Goal: Information Seeking & Learning: Learn about a topic

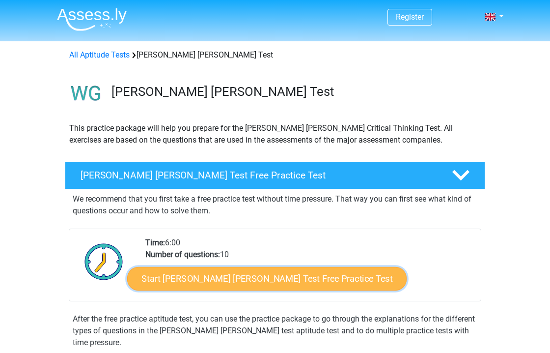
click at [181, 275] on link "Start Watson Glaser Test Free Practice Test" at bounding box center [267, 279] width 280 height 24
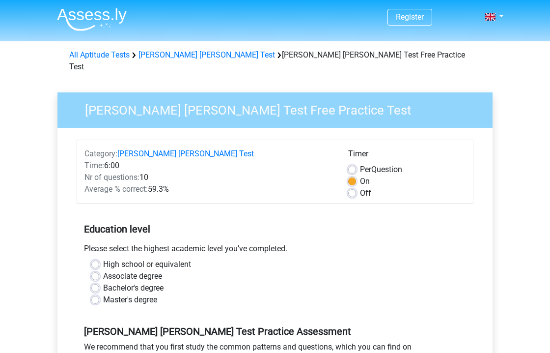
click at [360, 187] on label "Off" at bounding box center [365, 193] width 11 height 12
click at [351, 187] on input "Off" at bounding box center [352, 192] width 8 height 10
radio input "true"
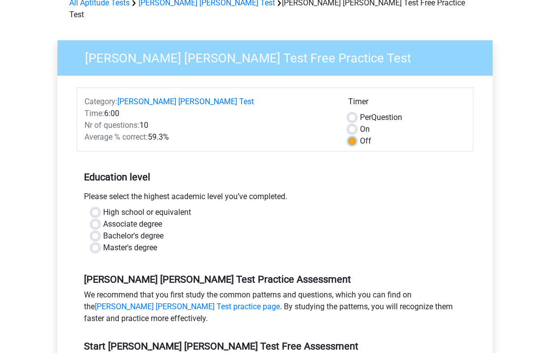
scroll to position [178, 0]
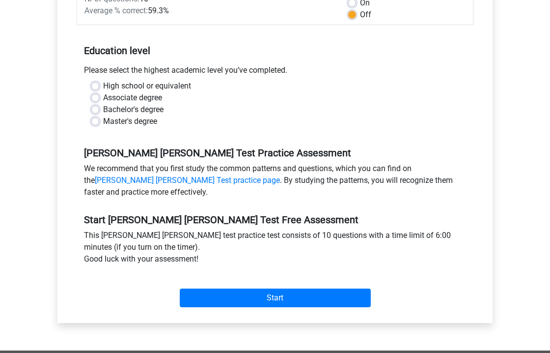
click at [150, 104] on label "Bachelor's degree" at bounding box center [133, 110] width 60 height 12
click at [99, 104] on input "Bachelor's degree" at bounding box center [95, 109] width 8 height 10
radio input "true"
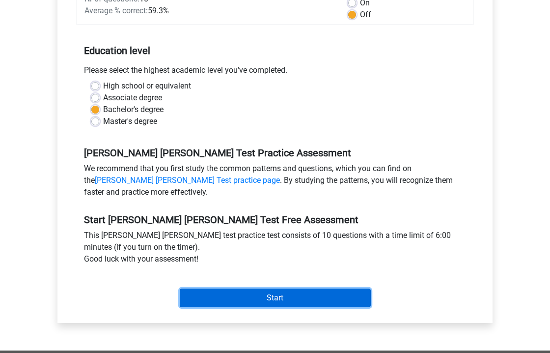
click at [265, 288] on input "Start" at bounding box center [275, 297] width 191 height 19
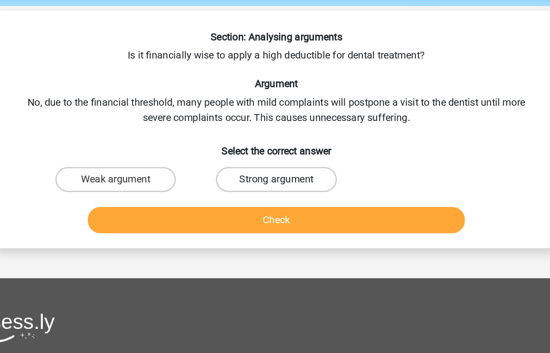
click at [281, 177] on label "Strong argument" at bounding box center [275, 178] width 95 height 20
click at [281, 178] on input "Strong argument" at bounding box center [278, 181] width 6 height 6
radio input "true"
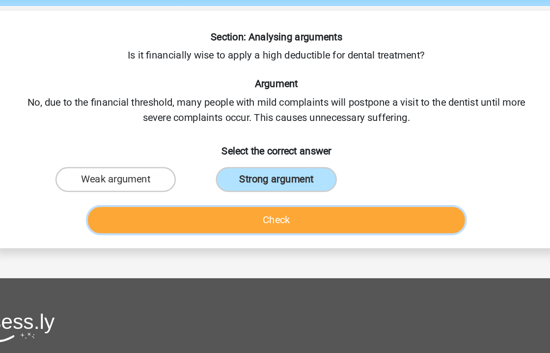
click at [276, 205] on button "Check" at bounding box center [275, 209] width 297 height 21
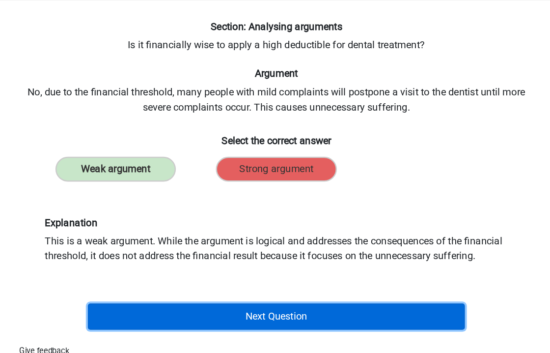
click at [270, 297] on button "Next Question" at bounding box center [275, 294] width 297 height 21
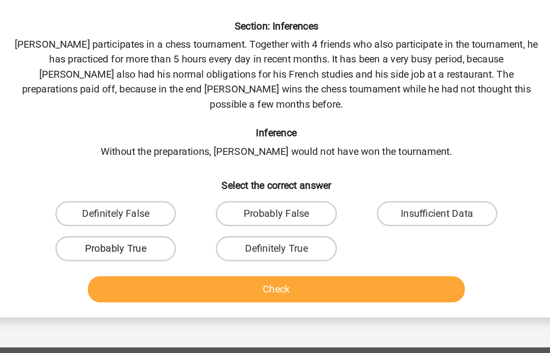
click at [186, 231] on label "Probably True" at bounding box center [148, 241] width 95 height 20
click at [155, 241] on input "Probably True" at bounding box center [152, 244] width 6 height 6
radio input "true"
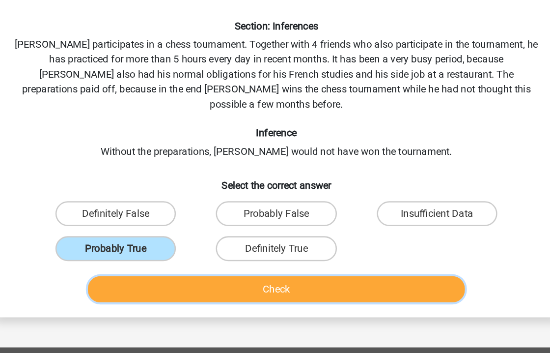
click at [247, 264] on button "Check" at bounding box center [275, 272] width 297 height 21
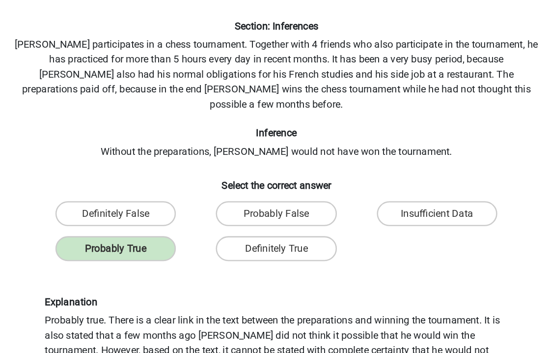
scroll to position [134, 0]
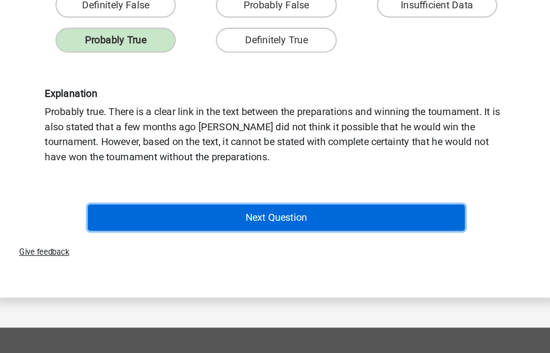
click at [256, 241] on button "Next Question" at bounding box center [275, 246] width 297 height 21
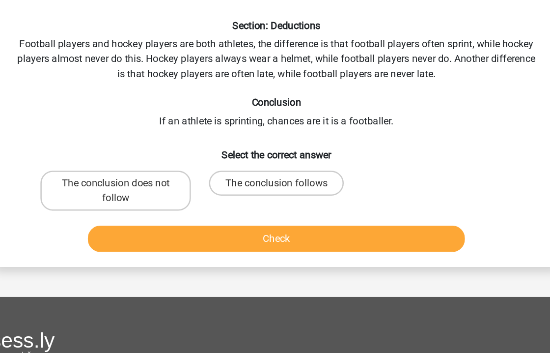
scroll to position [16, 0]
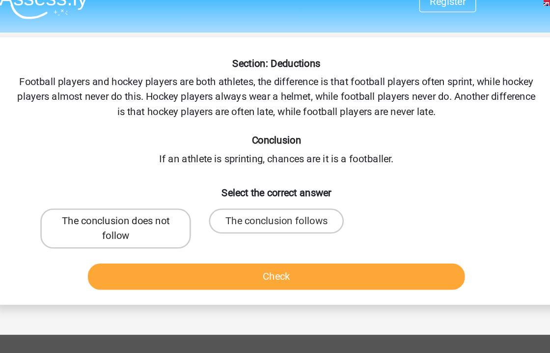
click at [184, 179] on label "The conclusion does not follow" at bounding box center [148, 179] width 118 height 31
click at [155, 179] on input "The conclusion does not follow" at bounding box center [152, 177] width 6 height 6
radio input "true"
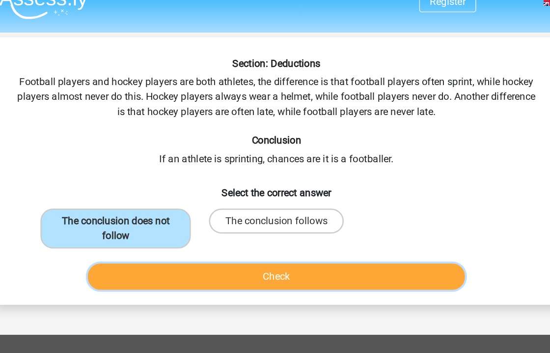
click at [210, 222] on button "Check" at bounding box center [275, 217] width 297 height 21
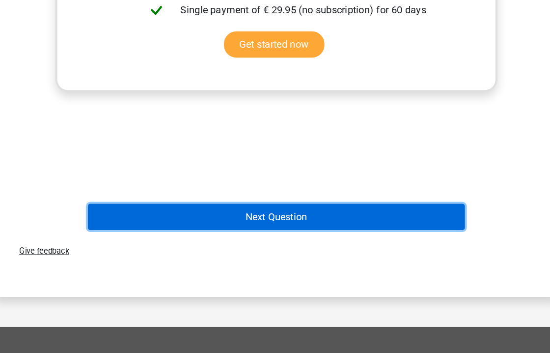
click at [256, 253] on button "Next Question" at bounding box center [275, 245] width 297 height 21
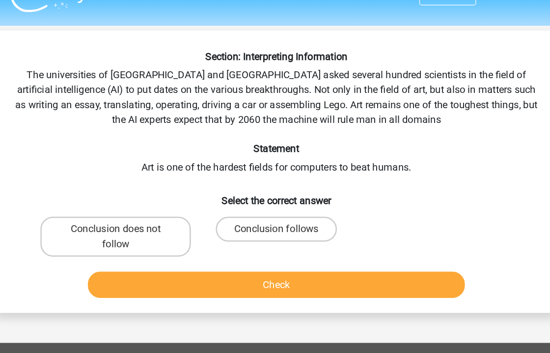
scroll to position [18, 0]
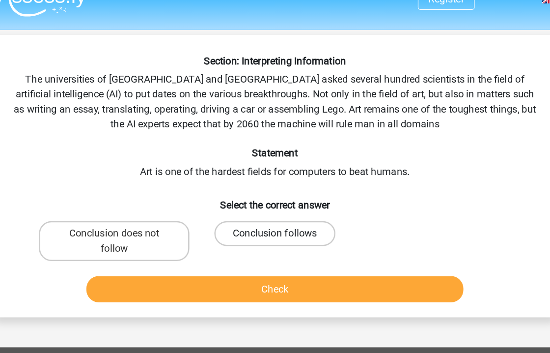
click at [259, 184] on label "Conclusion follows" at bounding box center [275, 184] width 95 height 20
click at [275, 184] on input "Conclusion follows" at bounding box center [278, 187] width 6 height 6
radio input "true"
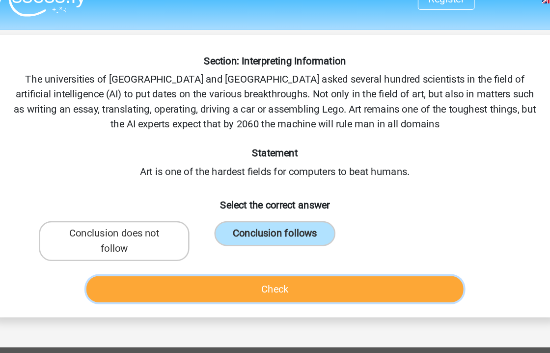
click at [275, 224] on button "Check" at bounding box center [275, 227] width 297 height 21
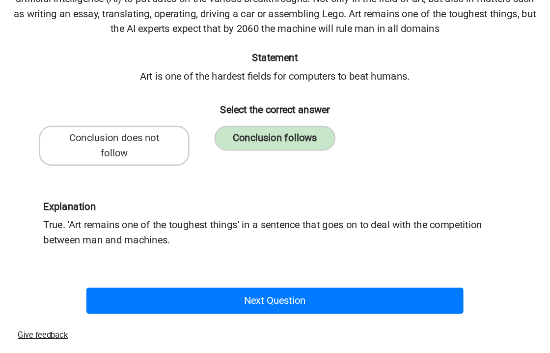
scroll to position [123, 0]
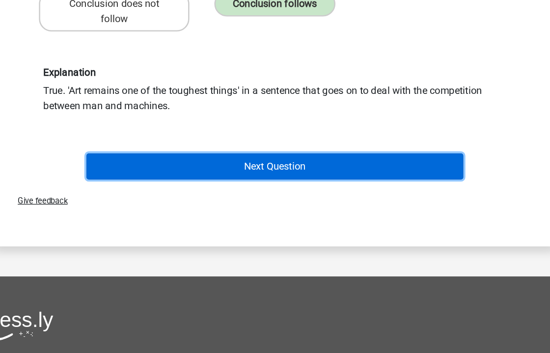
click at [280, 206] on button "Next Question" at bounding box center [275, 206] width 297 height 21
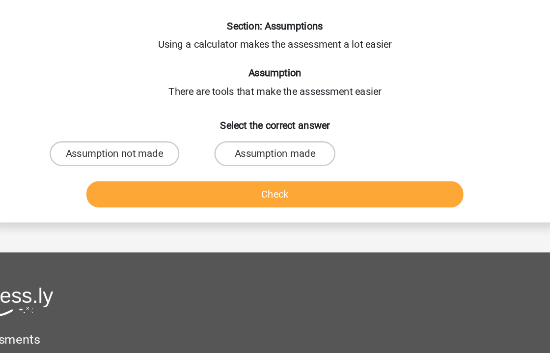
scroll to position [0, 0]
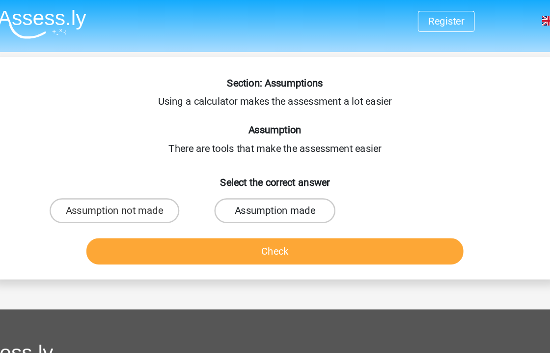
click at [265, 167] on label "Assumption made" at bounding box center [275, 166] width 95 height 20
click at [275, 167] on input "Assumption made" at bounding box center [278, 169] width 6 height 6
radio input "true"
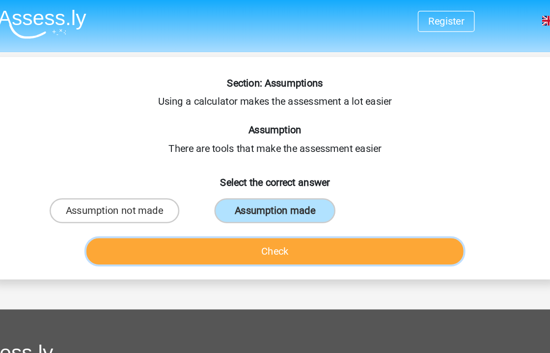
click at [269, 196] on button "Check" at bounding box center [275, 198] width 297 height 21
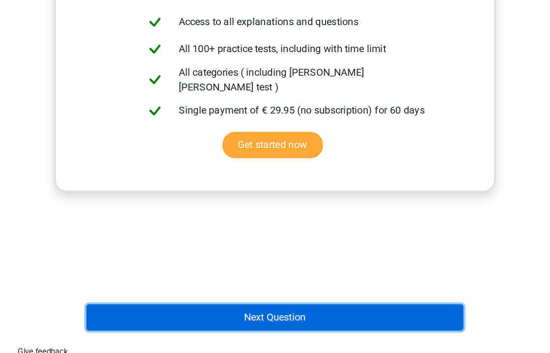
click at [280, 332] on button "Next Question" at bounding box center [275, 324] width 297 height 21
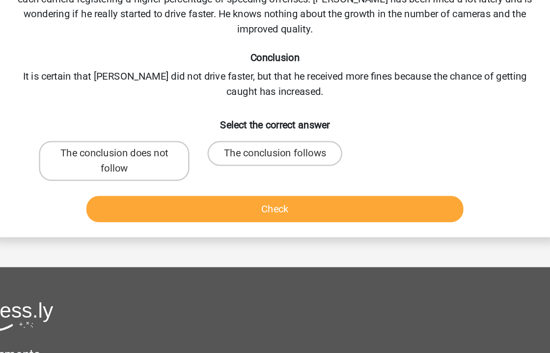
scroll to position [45, 0]
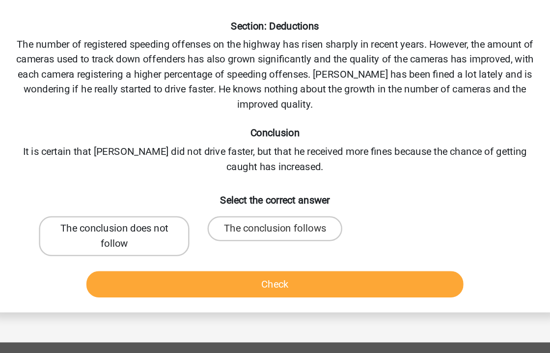
click at [195, 184] on label "The conclusion does not follow" at bounding box center [148, 185] width 118 height 31
click at [155, 184] on input "The conclusion does not follow" at bounding box center [152, 183] width 6 height 6
radio input "true"
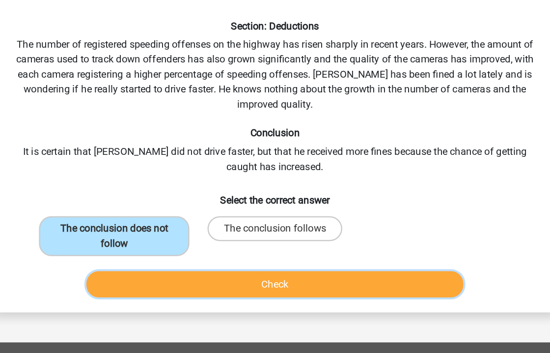
click at [241, 229] on button "Check" at bounding box center [275, 223] width 297 height 21
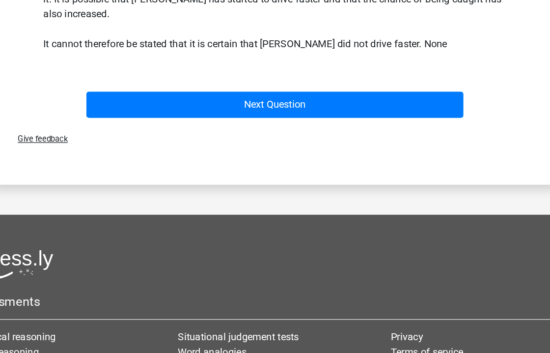
scroll to position [279, 0]
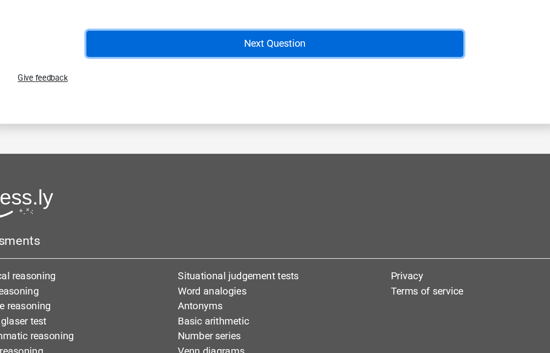
click at [292, 104] on button "Next Question" at bounding box center [275, 109] width 297 height 21
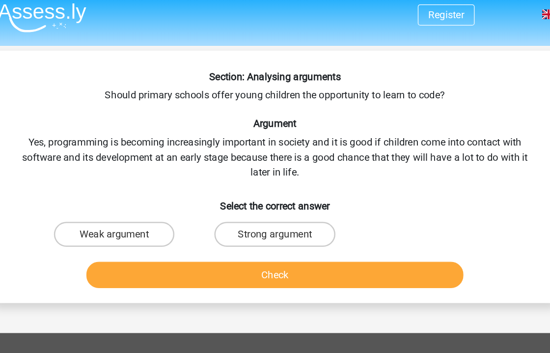
scroll to position [4, 0]
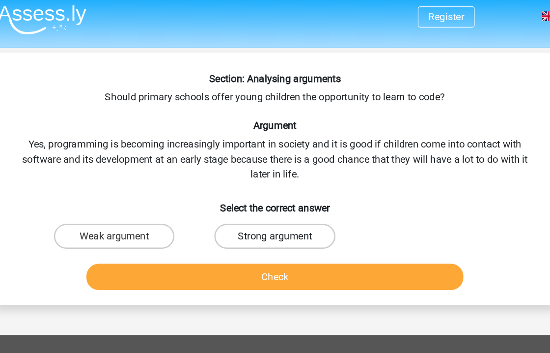
click at [243, 191] on label "Strong argument" at bounding box center [275, 186] width 95 height 20
click at [275, 191] on input "Strong argument" at bounding box center [278, 189] width 6 height 6
radio input "true"
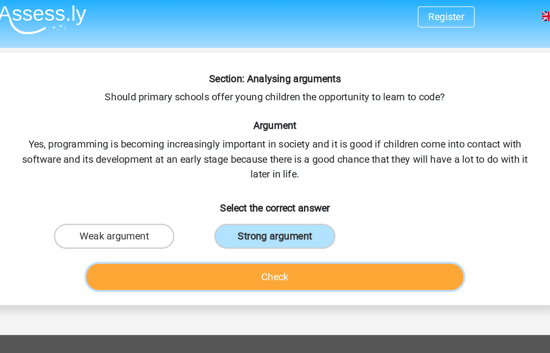
click at [253, 219] on button "Check" at bounding box center [275, 217] width 297 height 21
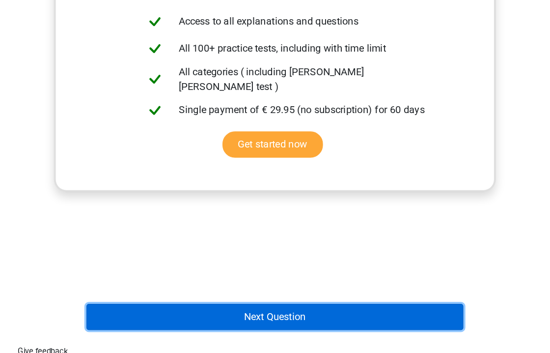
click at [282, 329] on button "Next Question" at bounding box center [275, 324] width 297 height 21
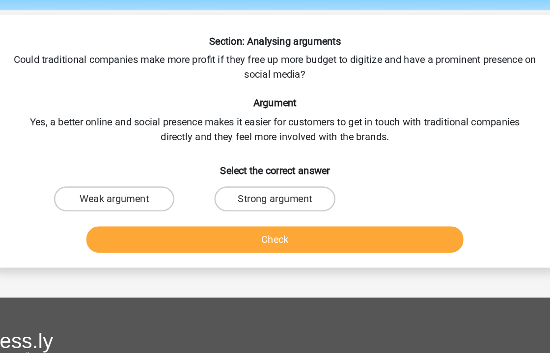
scroll to position [29, 0]
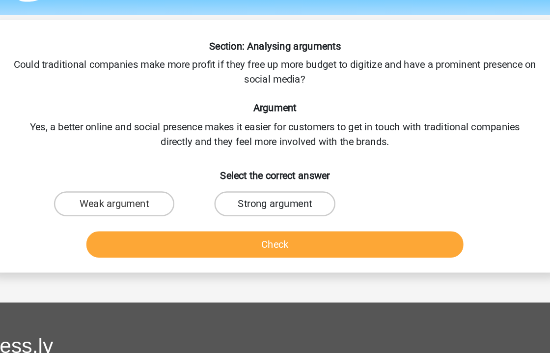
click at [278, 154] on label "Strong argument" at bounding box center [275, 160] width 95 height 20
click at [278, 160] on input "Strong argument" at bounding box center [278, 163] width 6 height 6
radio input "true"
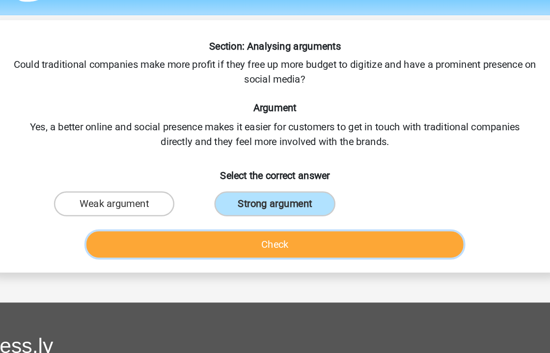
click at [295, 193] on button "Check" at bounding box center [275, 192] width 297 height 21
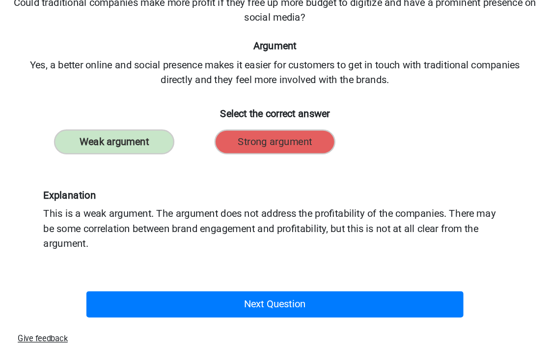
scroll to position [33, 0]
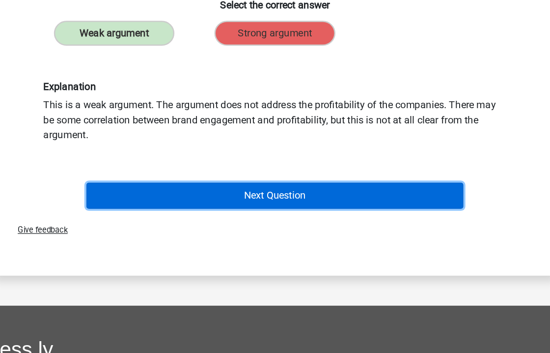
click at [288, 235] on button "Next Question" at bounding box center [275, 229] width 297 height 21
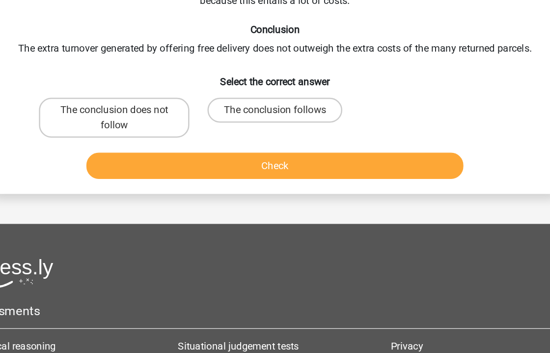
scroll to position [45, 0]
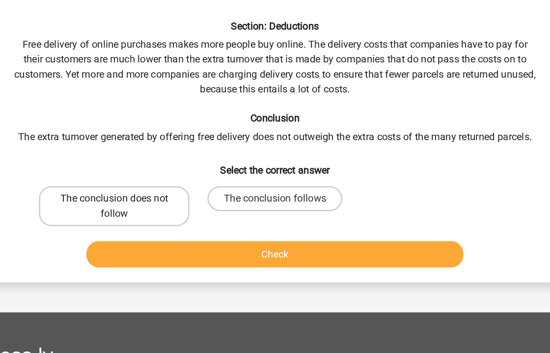
click at [192, 158] on label "The conclusion does not follow" at bounding box center [148, 161] width 118 height 31
click at [155, 158] on input "The conclusion does not follow" at bounding box center [152, 159] width 6 height 6
radio input "true"
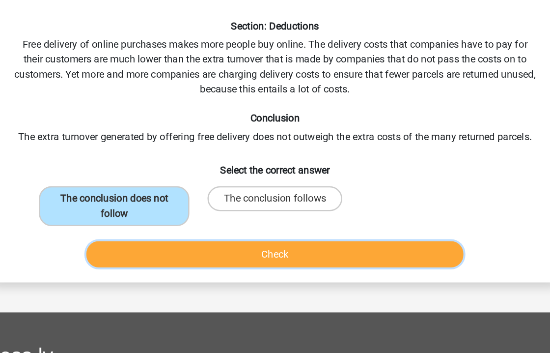
click at [213, 198] on button "Check" at bounding box center [275, 200] width 297 height 21
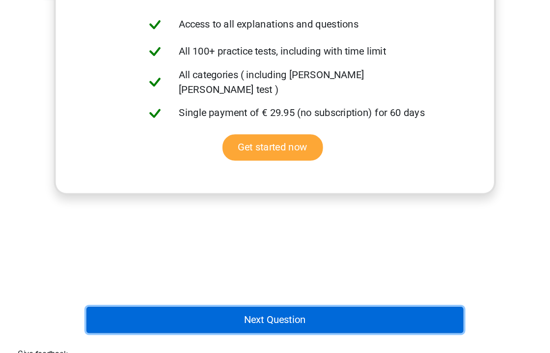
click at [233, 321] on button "Next Question" at bounding box center [275, 326] width 297 height 21
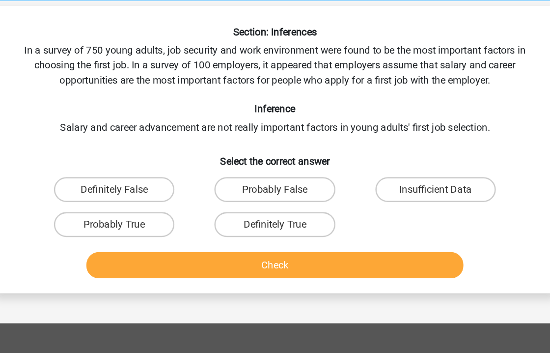
scroll to position [0, 0]
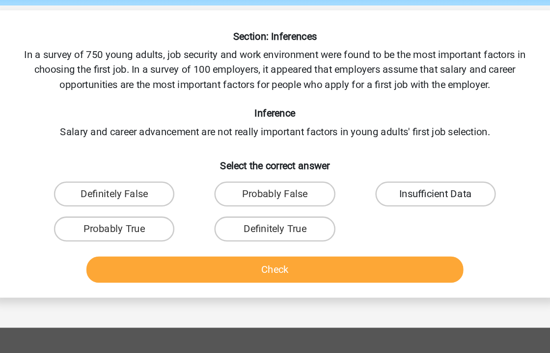
click at [389, 195] on label "Insufficient Data" at bounding box center [401, 190] width 95 height 20
click at [401, 195] on input "Insufficient Data" at bounding box center [404, 193] width 6 height 6
radio input "true"
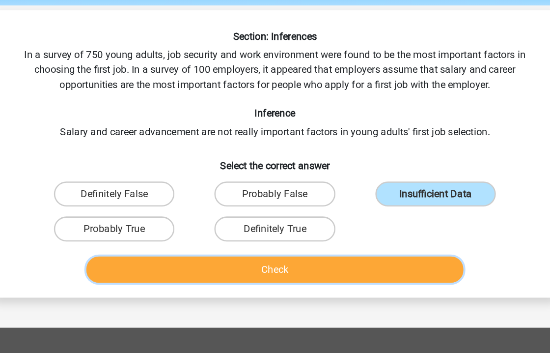
click at [346, 252] on button "Check" at bounding box center [275, 249] width 297 height 21
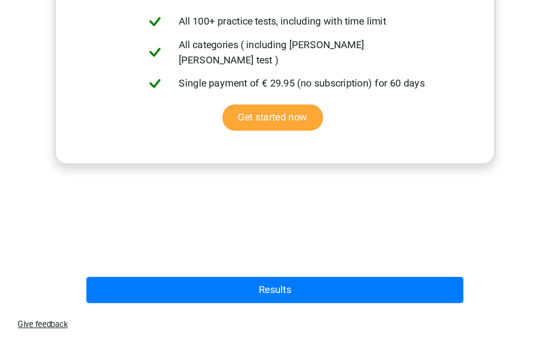
scroll to position [318, 0]
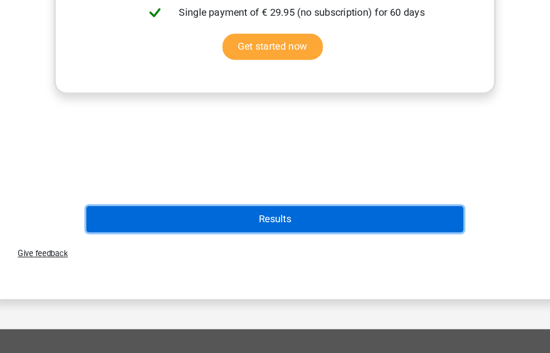
click at [339, 251] on button "Results" at bounding box center [275, 247] width 297 height 21
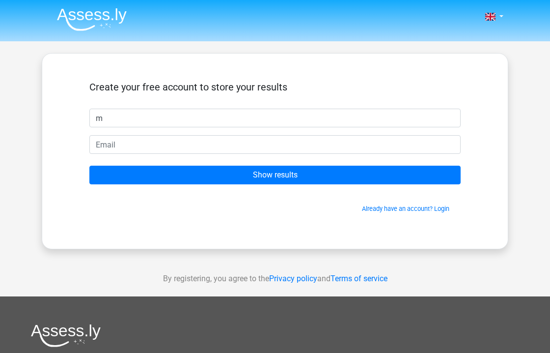
type input "m"
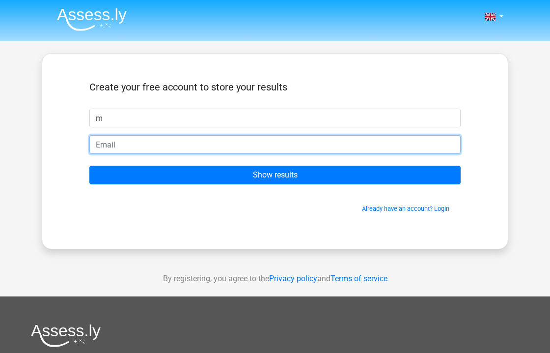
click at [337, 150] on input "email" at bounding box center [274, 144] width 371 height 19
type input "isurimehar@gmail.com"
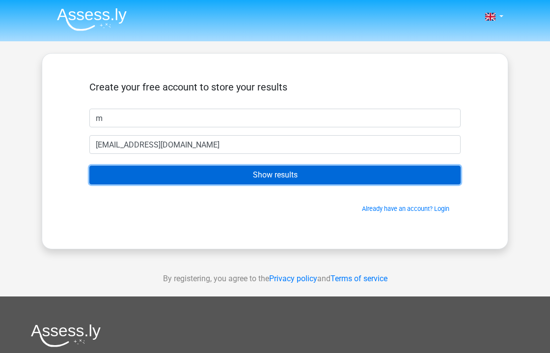
click at [234, 178] on input "Show results" at bounding box center [274, 175] width 371 height 19
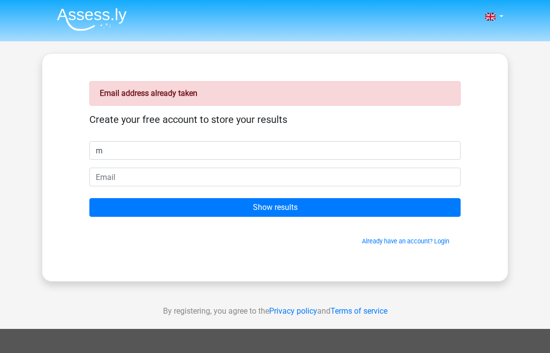
type input "m"
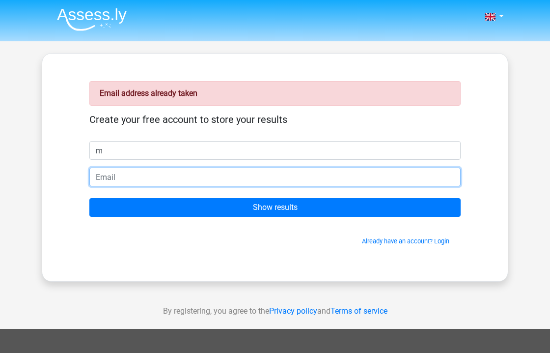
click at [273, 182] on input "email" at bounding box center [274, 177] width 371 height 19
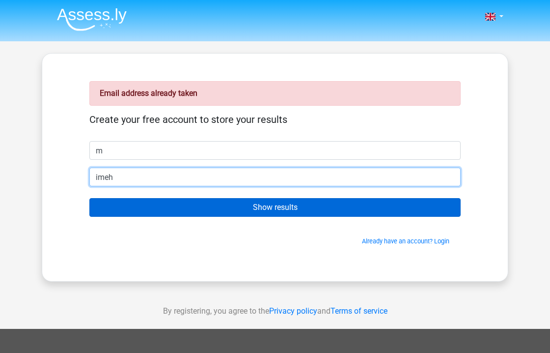
type input "imeharsuri@gmail.com"
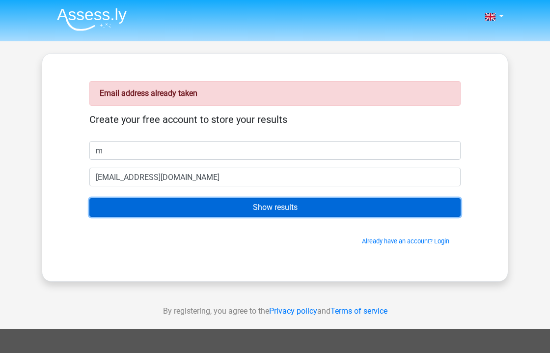
click at [228, 212] on input "Show results" at bounding box center [274, 207] width 371 height 19
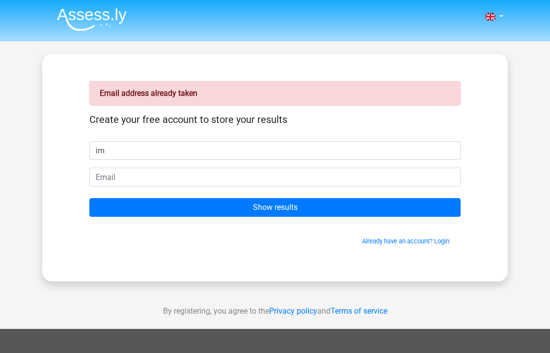
type input "im"
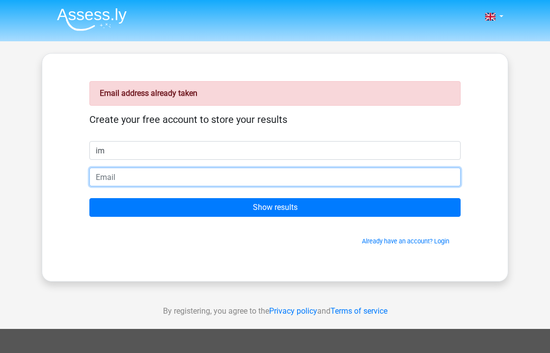
click at [212, 169] on input "email" at bounding box center [274, 177] width 371 height 19
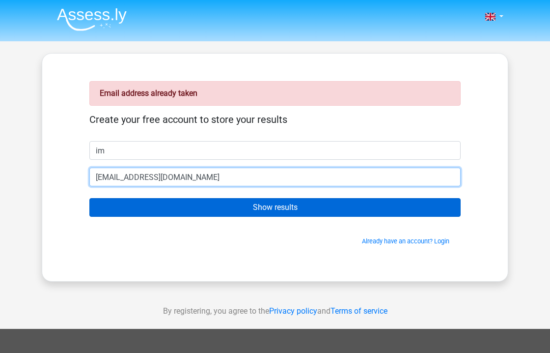
type input "[EMAIL_ADDRESS][DOMAIN_NAME]"
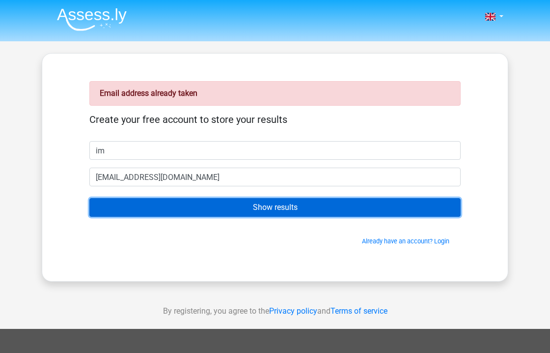
click at [287, 213] on input "Show results" at bounding box center [274, 207] width 371 height 19
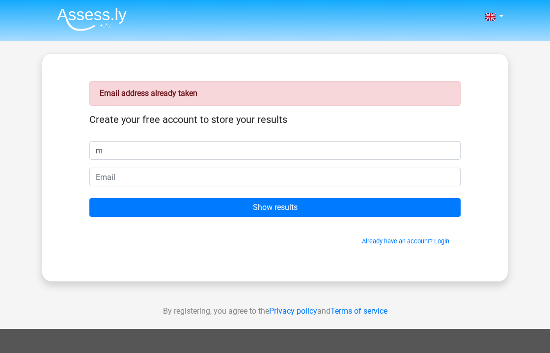
type input "m"
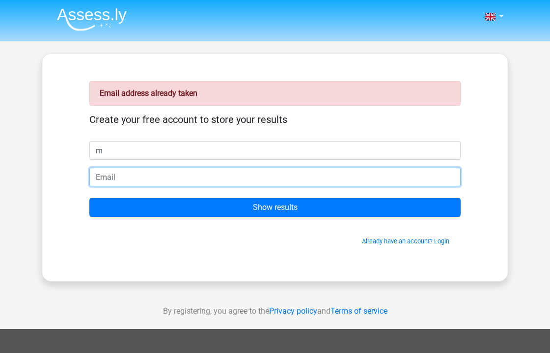
click at [297, 168] on input "email" at bounding box center [274, 177] width 371 height 19
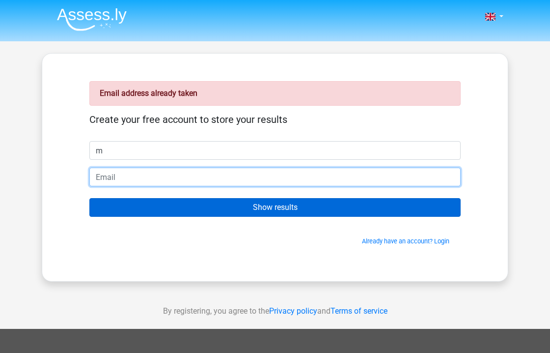
type input "[EMAIL_ADDRESS][DOMAIN_NAME]"
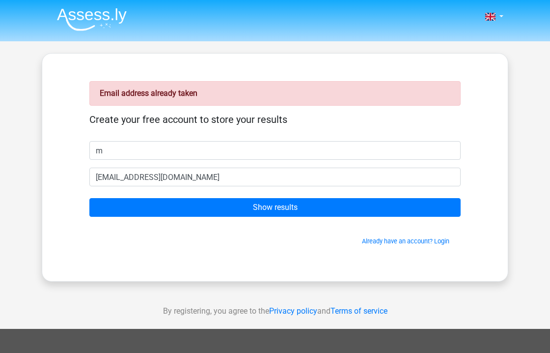
click at [215, 195] on form "Create your free account to store your results m [EMAIL_ADDRESS][DOMAIN_NAME] S…" at bounding box center [274, 180] width 371 height 132
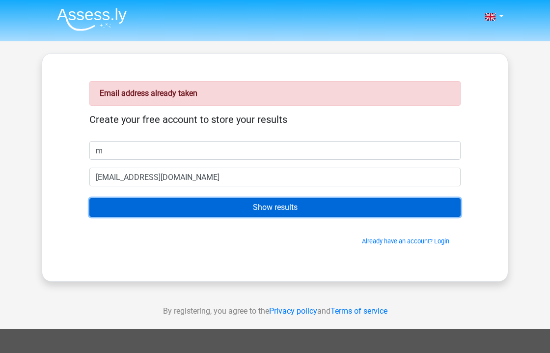
click at [215, 200] on input "Show results" at bounding box center [274, 207] width 371 height 19
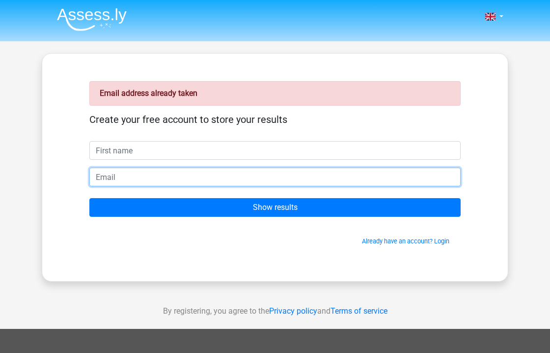
click at [216, 173] on input "email" at bounding box center [274, 177] width 371 height 19
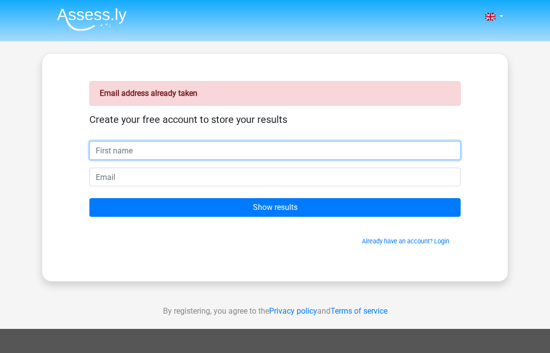
click at [217, 148] on input "text" at bounding box center [274, 150] width 371 height 19
